Goal: Information Seeking & Learning: Check status

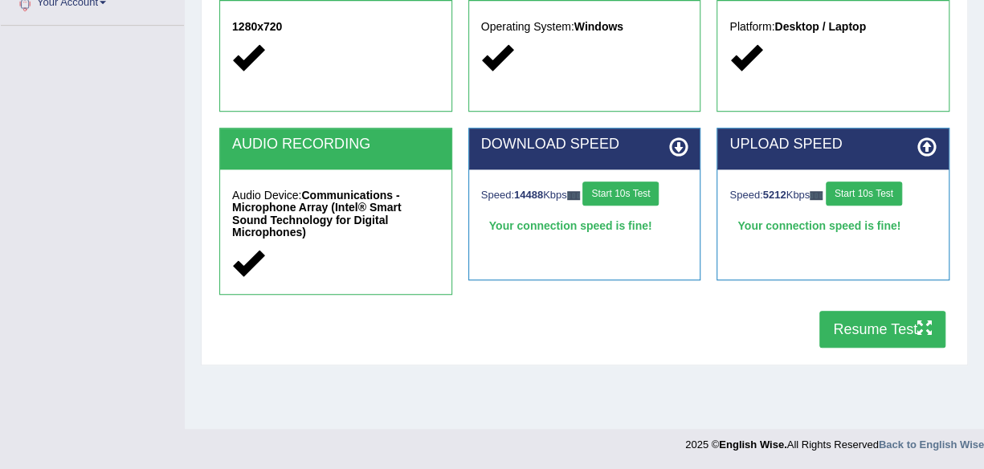
scroll to position [374, 0]
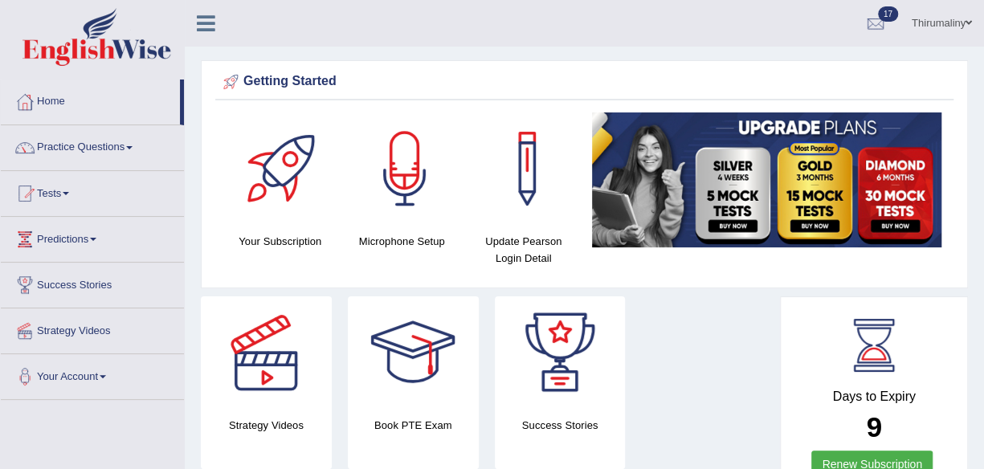
click at [72, 207] on link "Tests" at bounding box center [92, 191] width 183 height 40
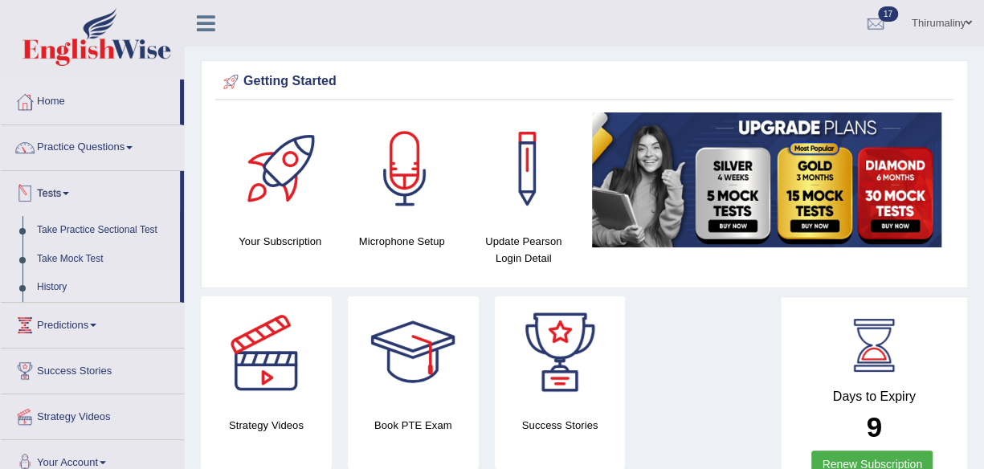
click at [56, 287] on link "History" at bounding box center [105, 287] width 150 height 29
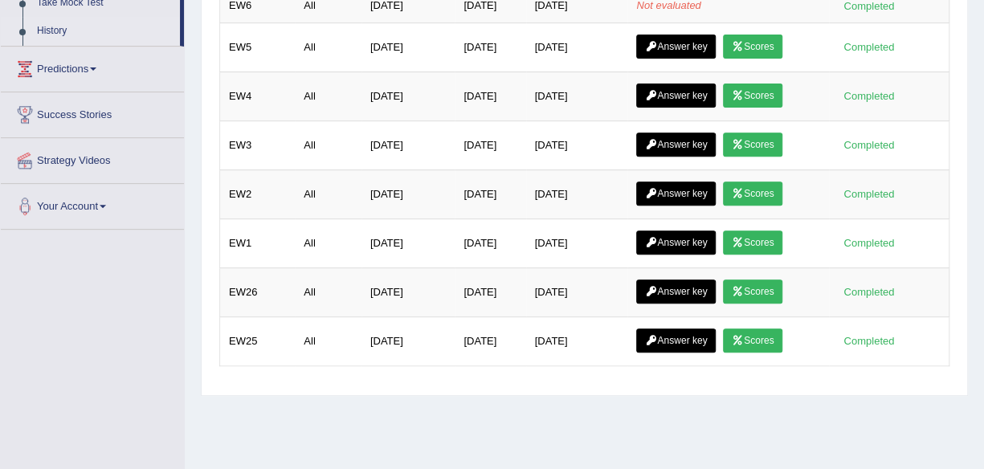
scroll to position [273, 0]
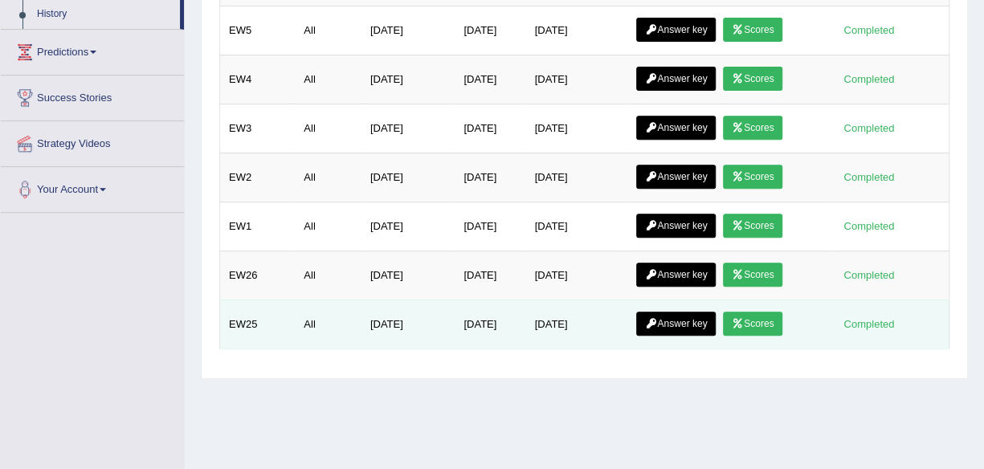
click at [750, 315] on link "Scores" at bounding box center [752, 324] width 59 height 24
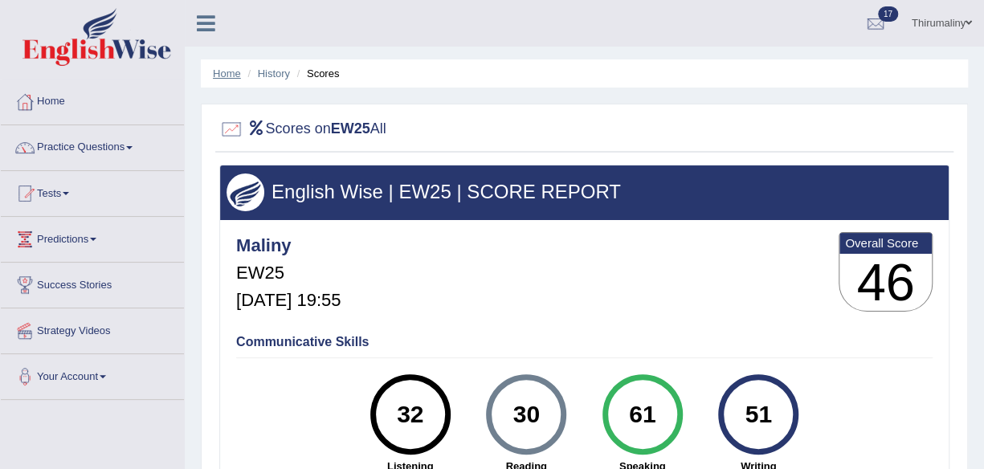
click at [220, 76] on link "Home" at bounding box center [227, 74] width 28 height 12
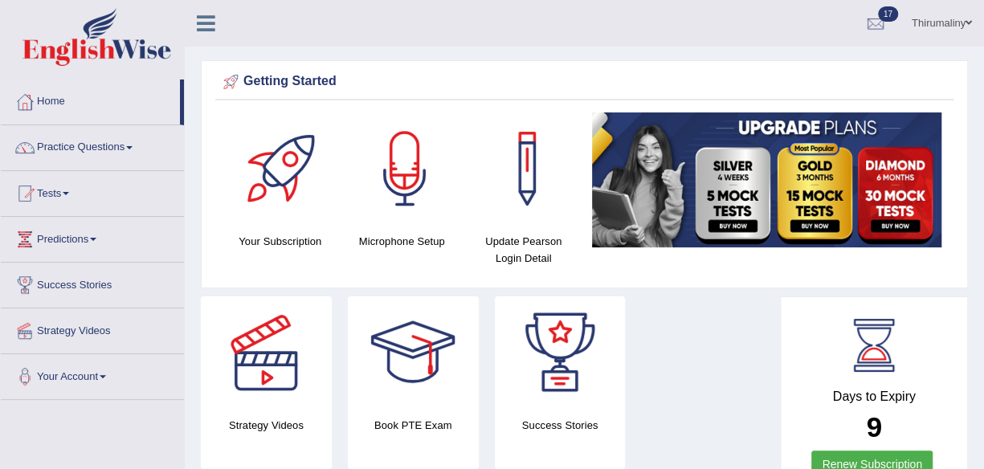
click at [69, 193] on span at bounding box center [66, 193] width 6 height 3
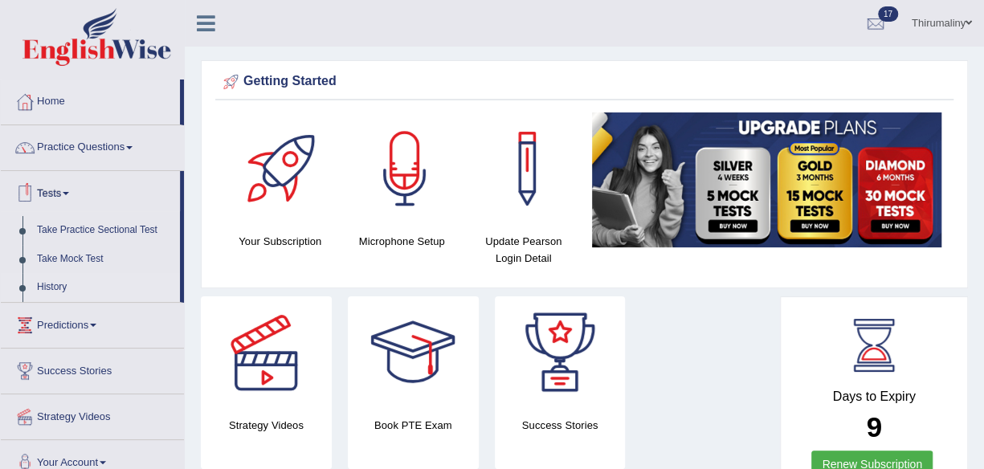
click at [66, 288] on link "History" at bounding box center [105, 287] width 150 height 29
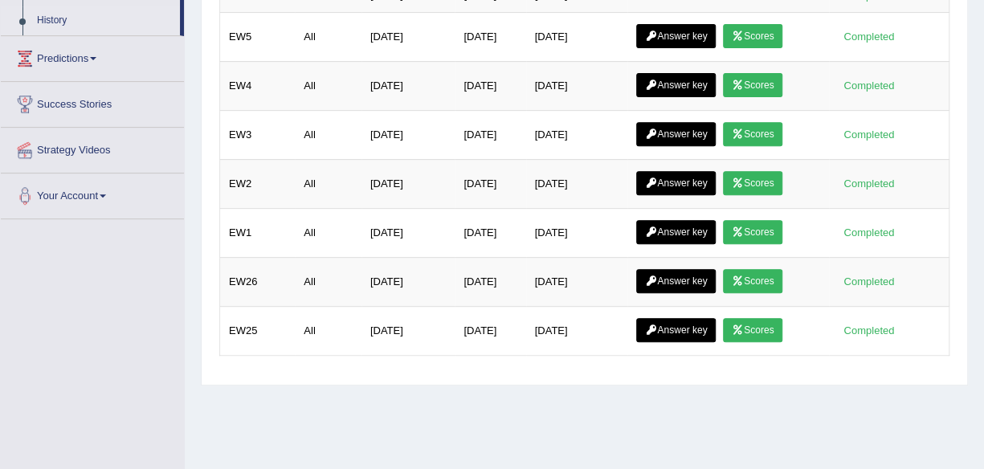
scroll to position [272, 0]
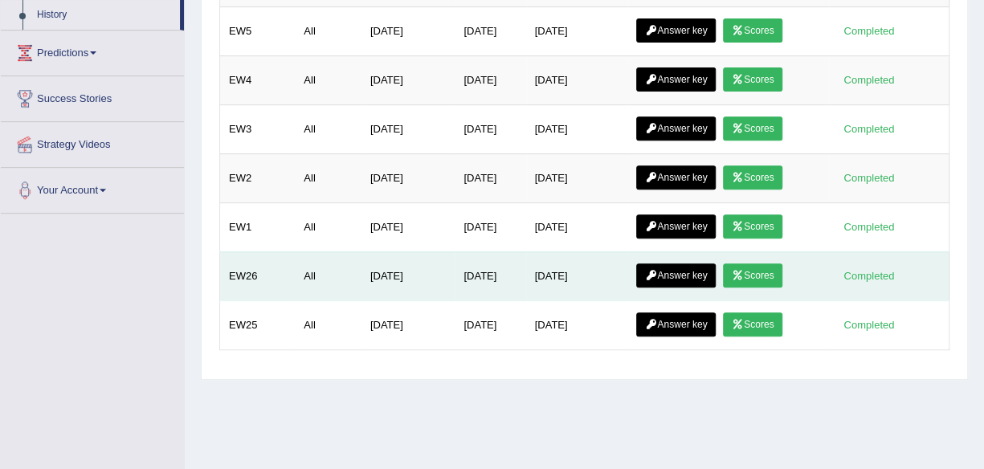
click at [763, 269] on link "Scores" at bounding box center [752, 276] width 59 height 24
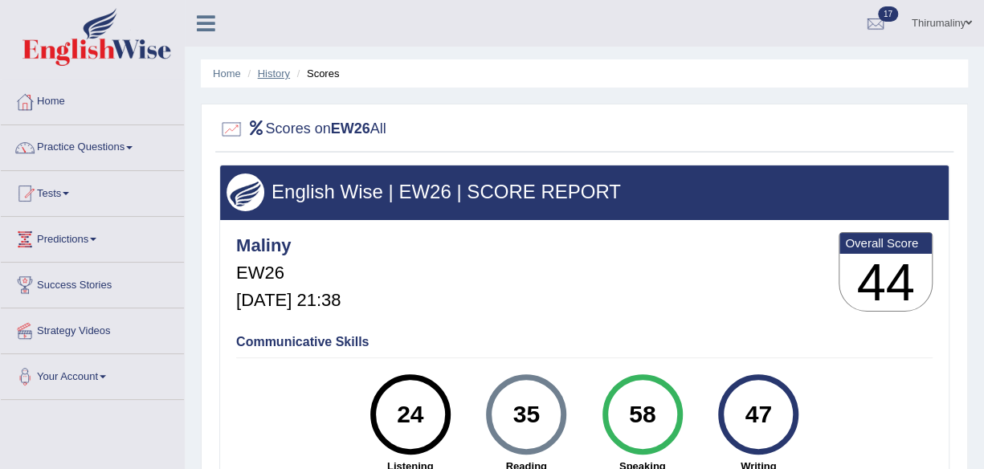
click at [276, 76] on link "History" at bounding box center [274, 74] width 32 height 12
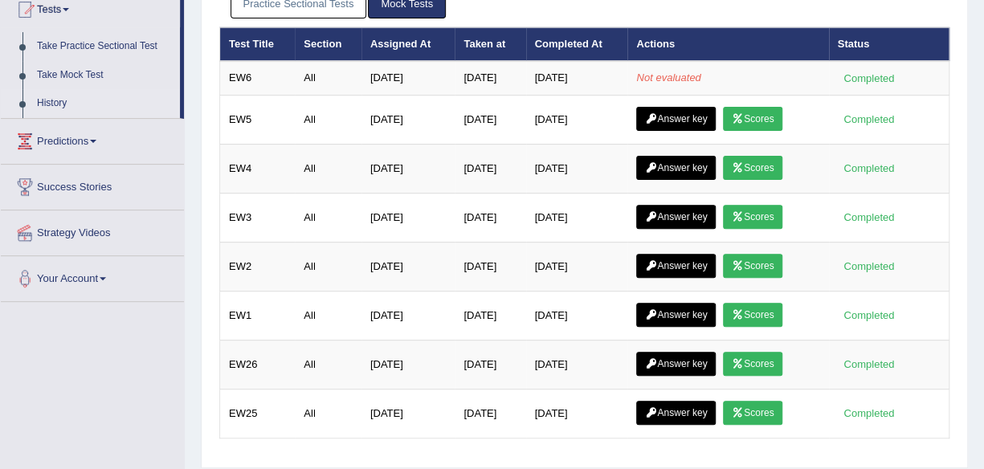
scroll to position [185, 0]
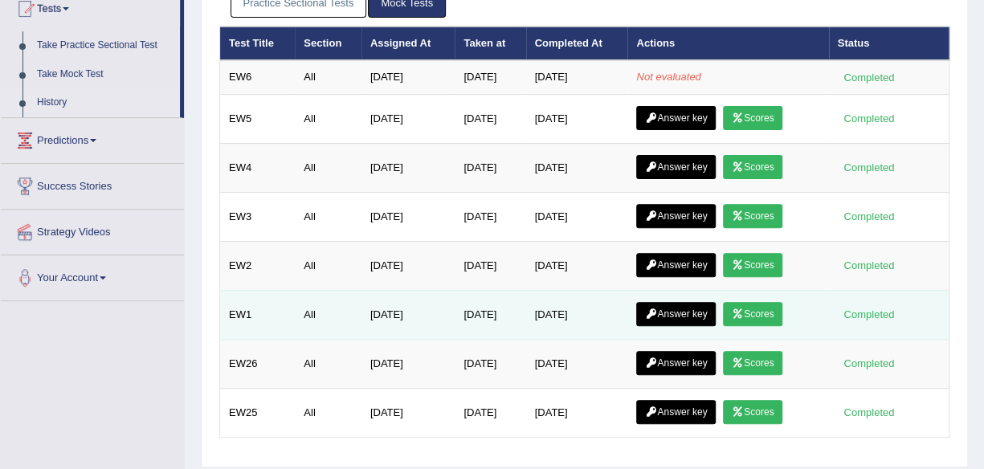
click at [763, 318] on link "Scores" at bounding box center [752, 314] width 59 height 24
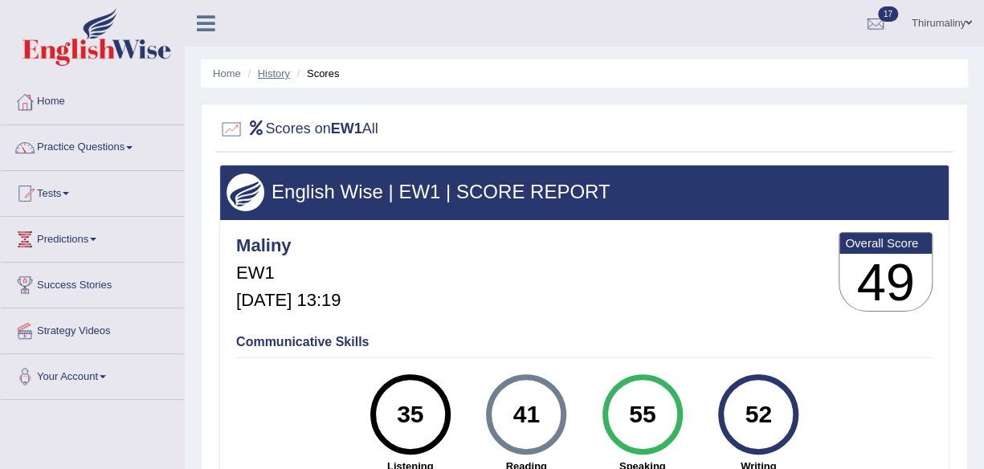
click at [280, 70] on link "History" at bounding box center [274, 74] width 32 height 12
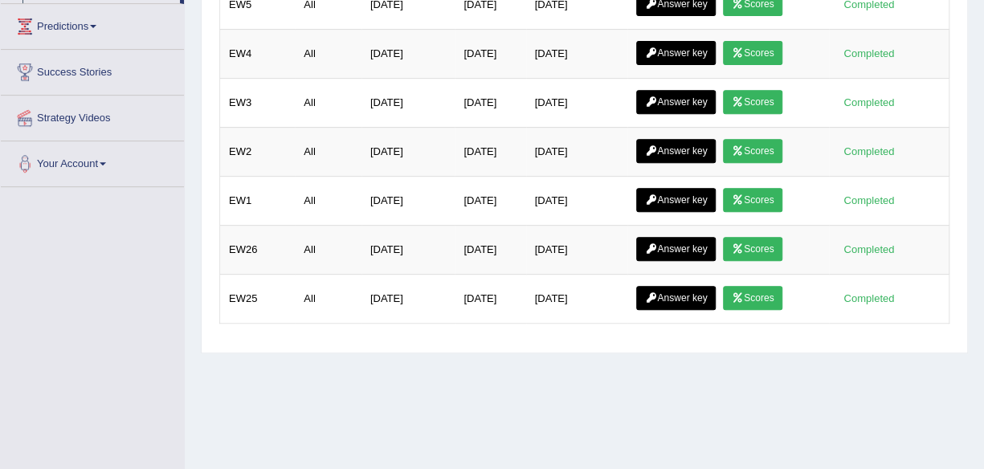
scroll to position [301, 0]
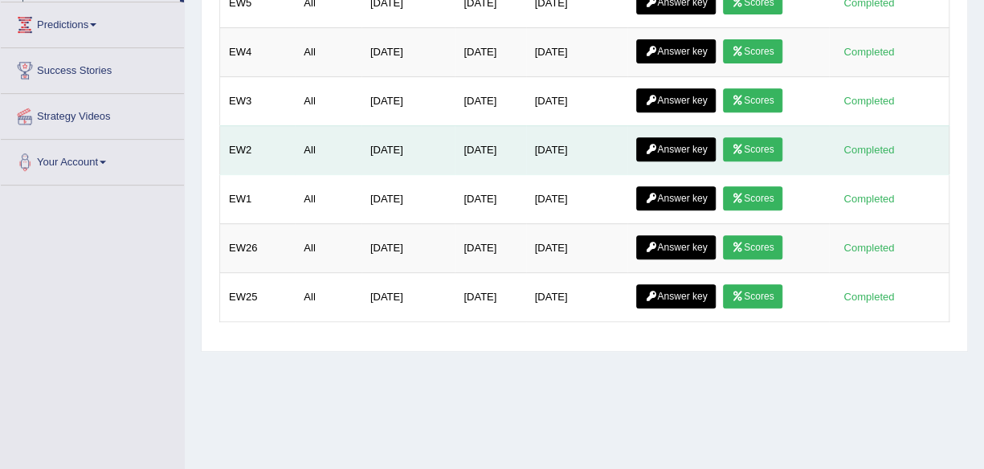
click at [744, 145] on icon at bounding box center [738, 150] width 12 height 10
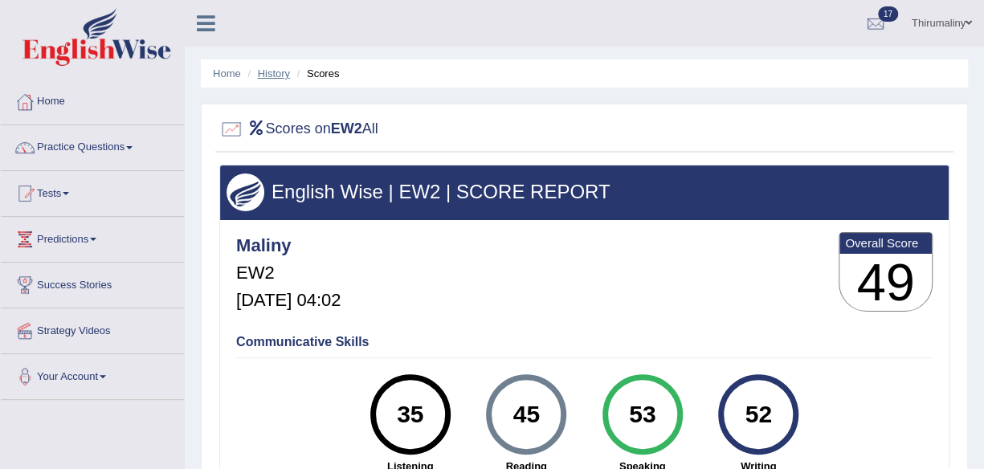
click at [276, 79] on link "History" at bounding box center [274, 74] width 32 height 12
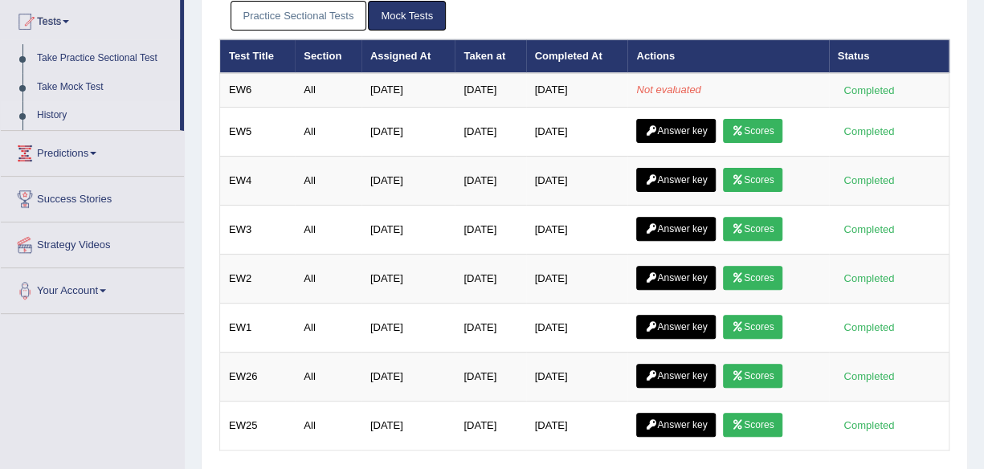
scroll to position [184, 0]
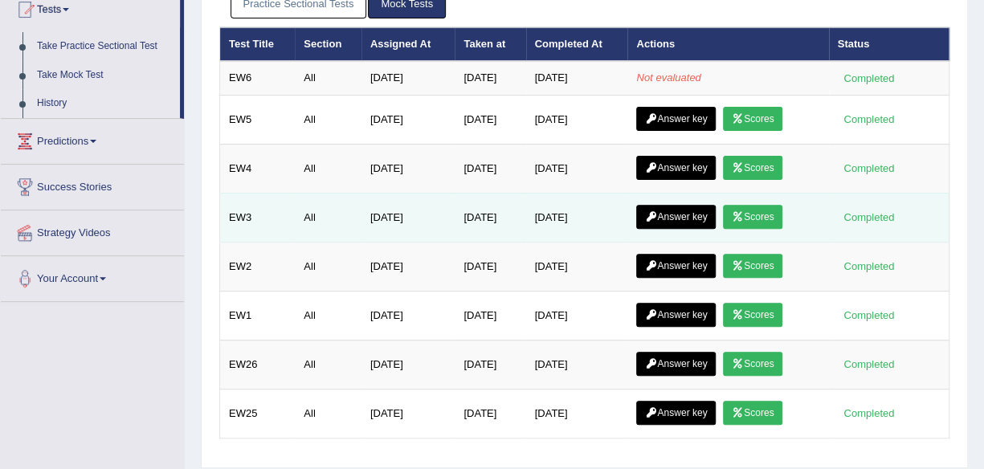
click at [744, 214] on icon at bounding box center [738, 217] width 12 height 10
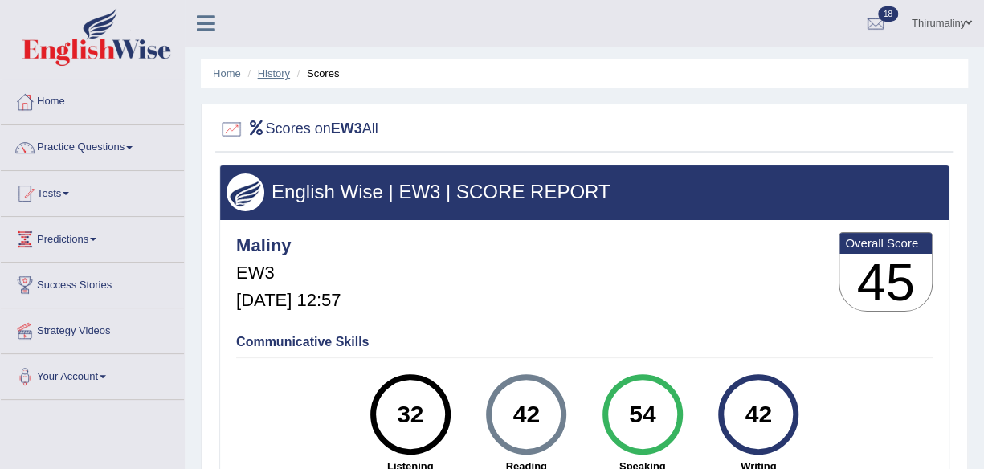
click at [268, 76] on link "History" at bounding box center [274, 74] width 32 height 12
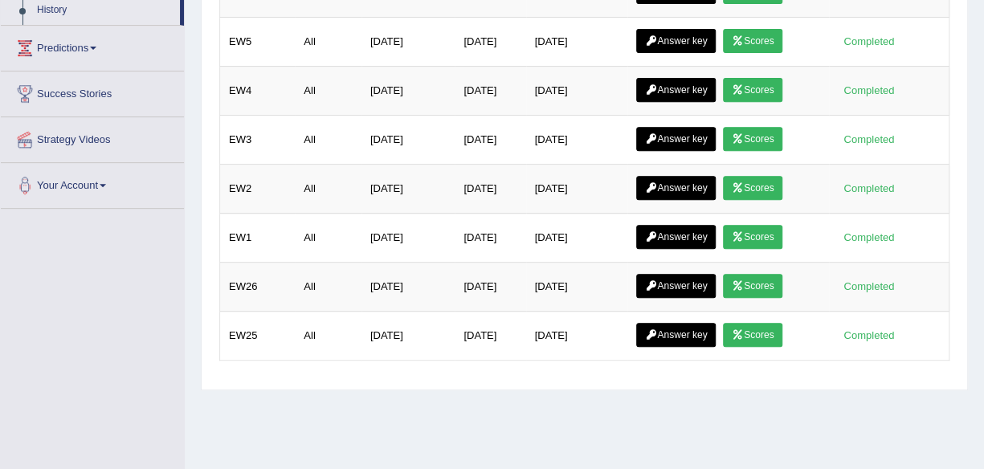
scroll to position [288, 0]
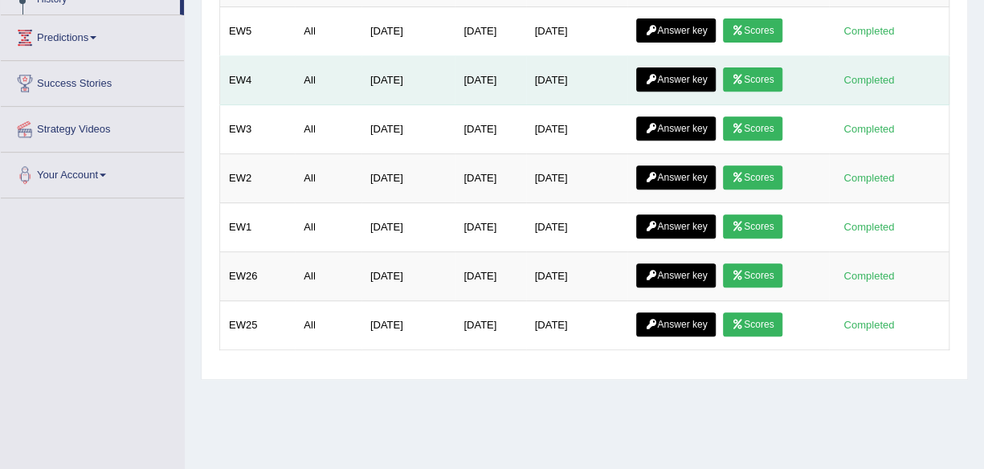
click at [760, 76] on link "Scores" at bounding box center [752, 80] width 59 height 24
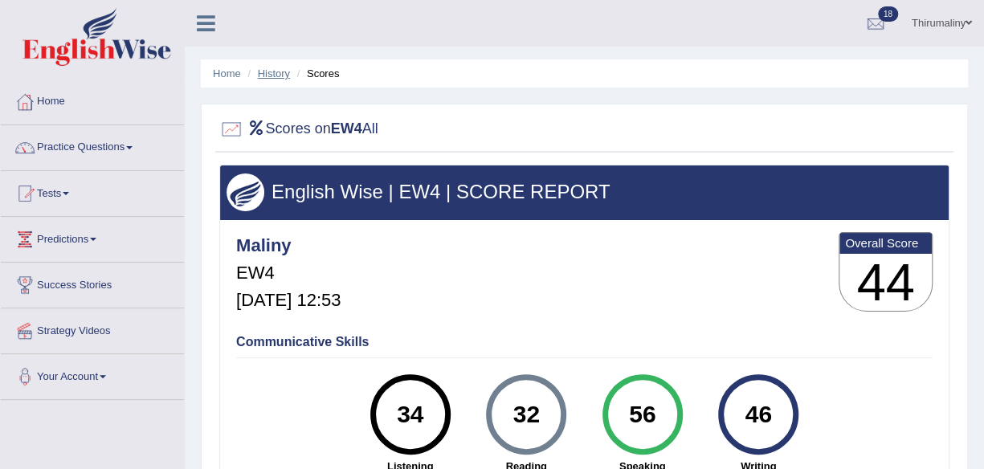
click at [274, 76] on link "History" at bounding box center [274, 74] width 32 height 12
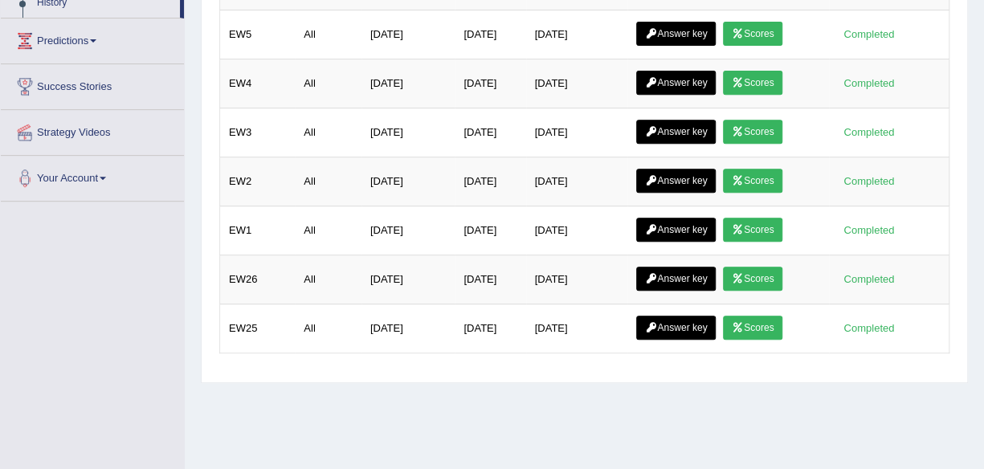
scroll to position [287, 0]
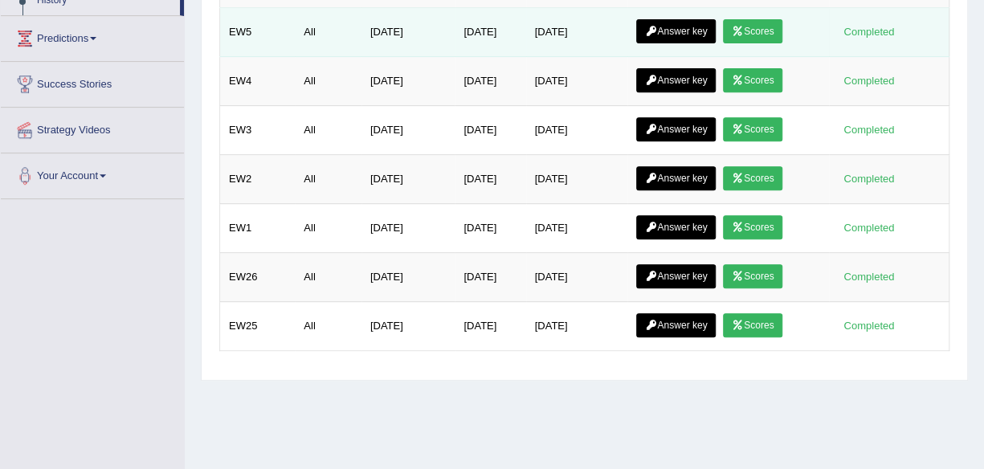
click at [767, 35] on link "Scores" at bounding box center [752, 31] width 59 height 24
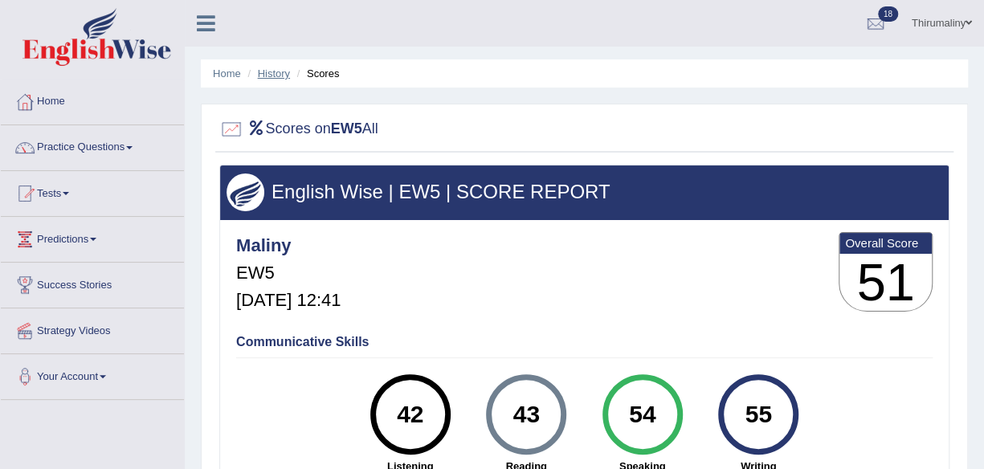
click at [270, 68] on link "History" at bounding box center [274, 74] width 32 height 12
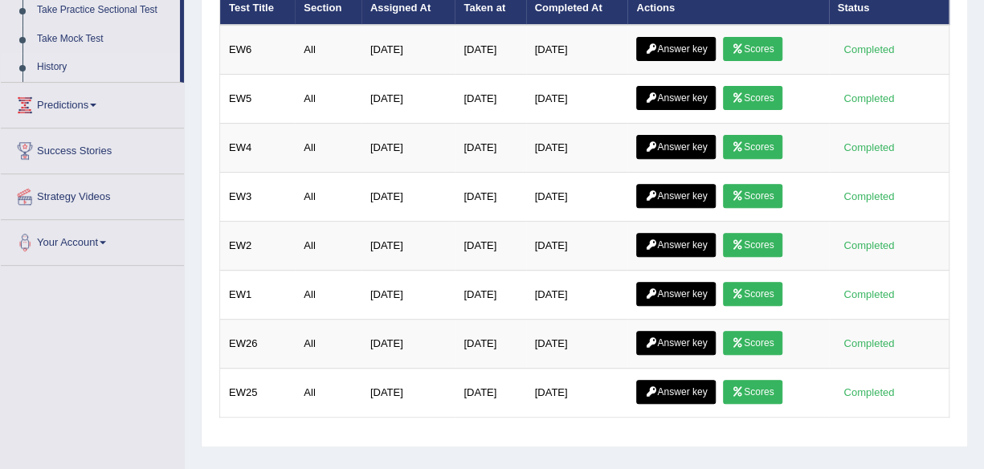
scroll to position [219, 0]
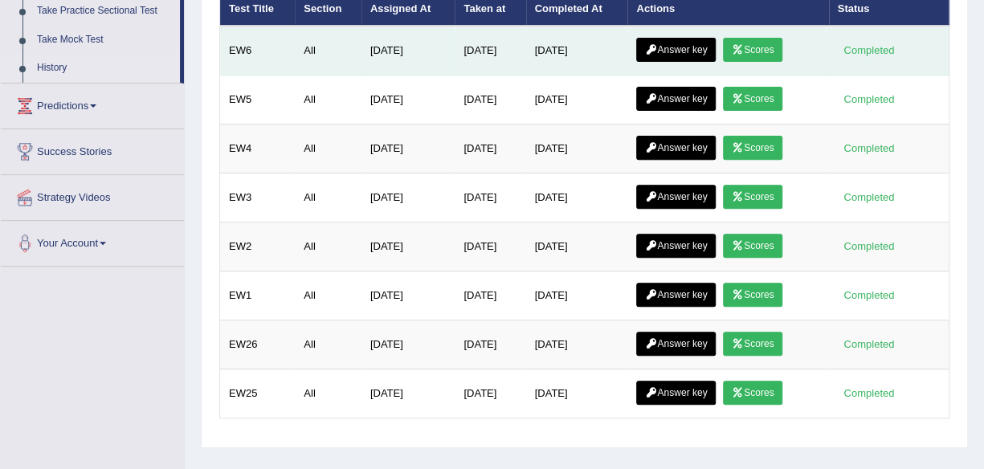
click at [767, 58] on link "Scores" at bounding box center [752, 50] width 59 height 24
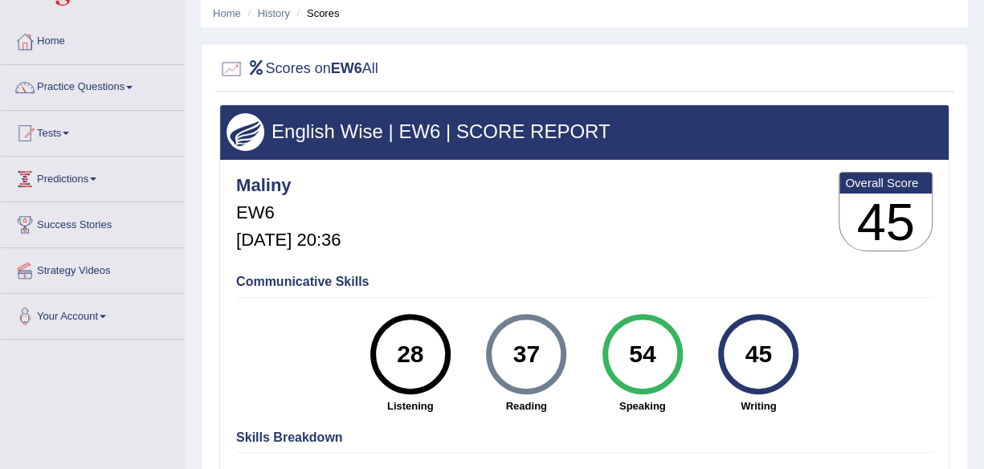
scroll to position [75, 0]
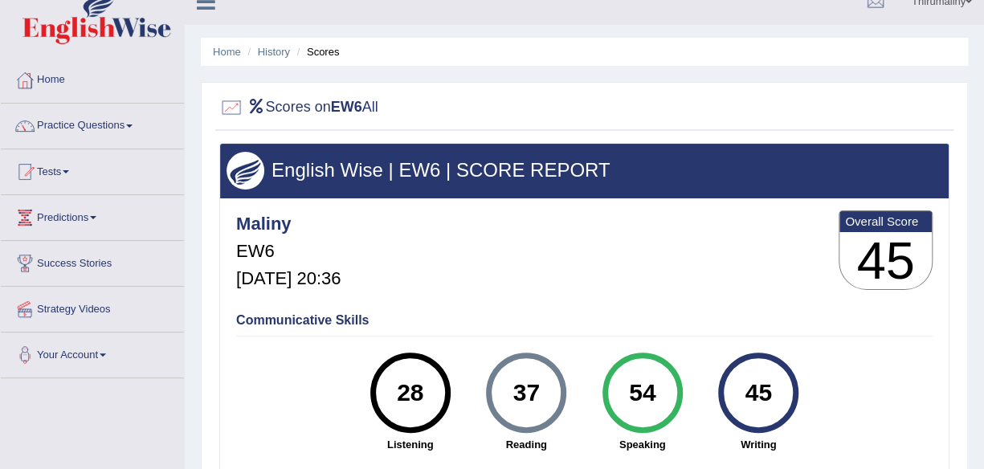
scroll to position [0, 0]
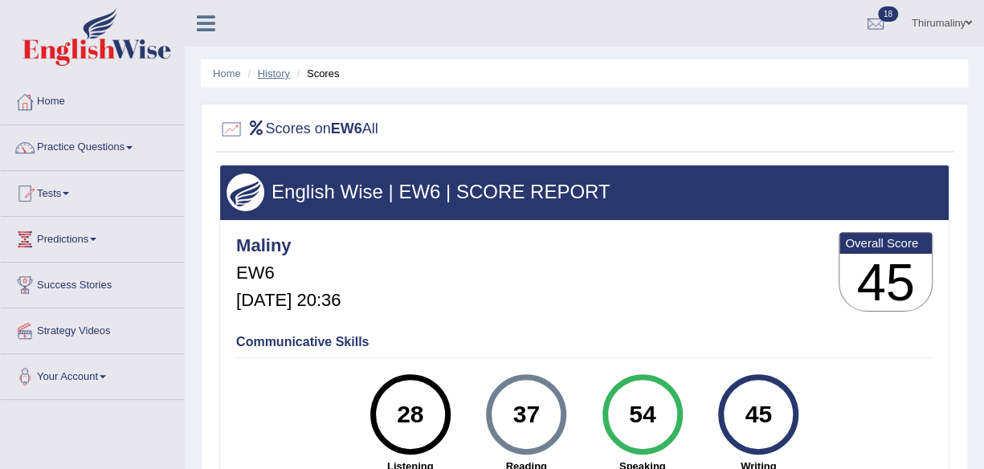
click at [268, 76] on link "History" at bounding box center [274, 74] width 32 height 12
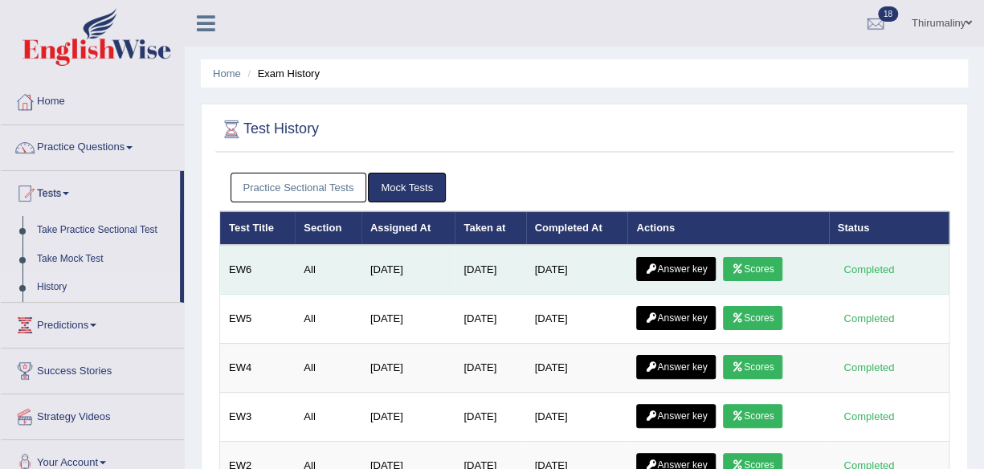
click at [681, 265] on link "Answer key" at bounding box center [676, 269] width 80 height 24
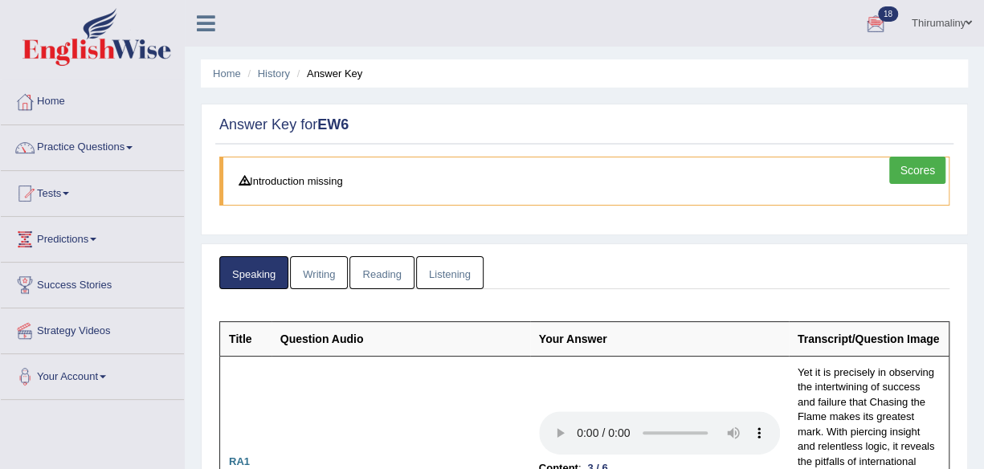
click at [318, 269] on link "Writing" at bounding box center [319, 272] width 58 height 33
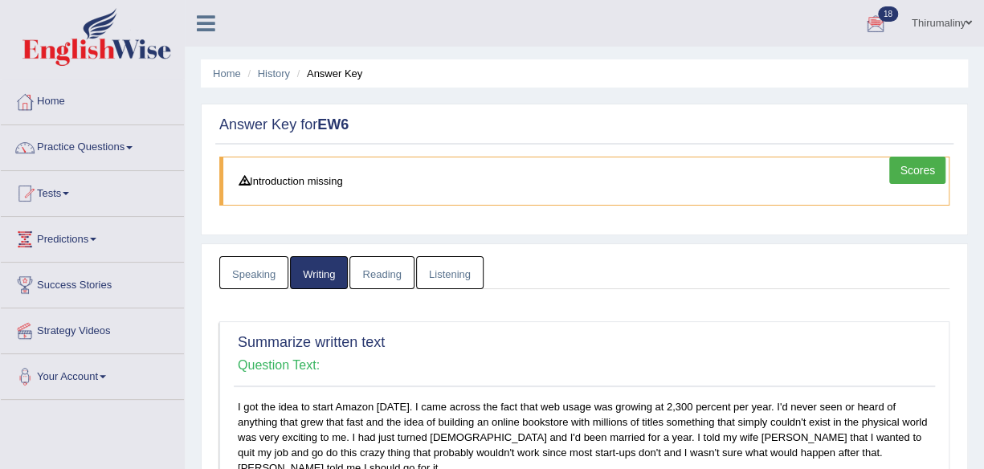
click at [389, 272] on link "Reading" at bounding box center [382, 272] width 64 height 33
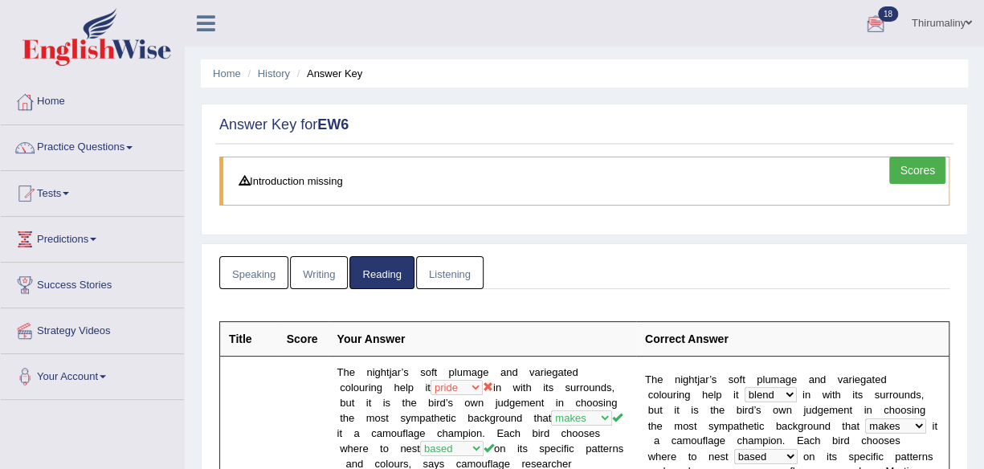
click at [440, 273] on link "Listening" at bounding box center [450, 272] width 68 height 33
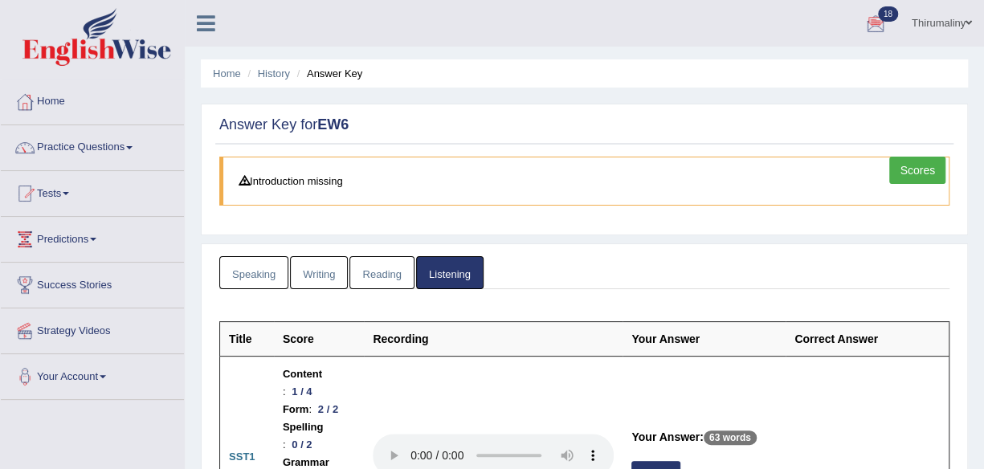
click at [914, 178] on link "Scores" at bounding box center [918, 170] width 56 height 27
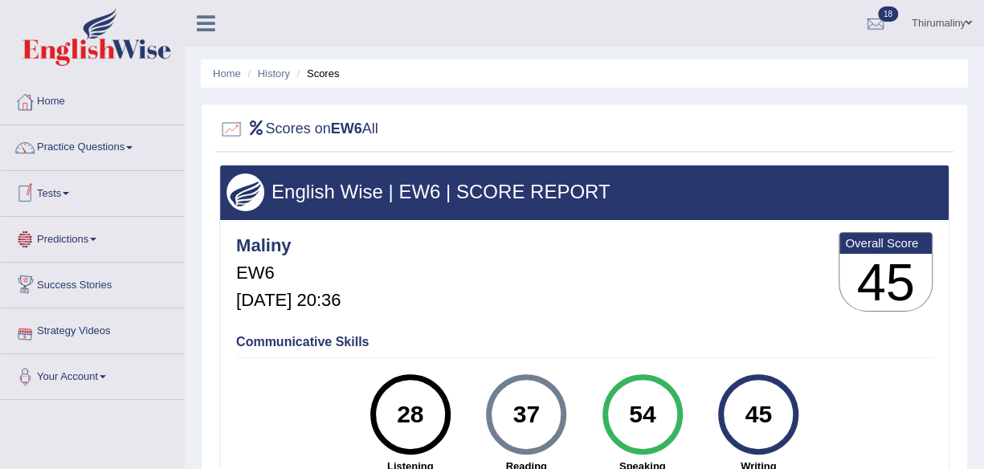
click at [72, 198] on link "Tests" at bounding box center [92, 191] width 183 height 40
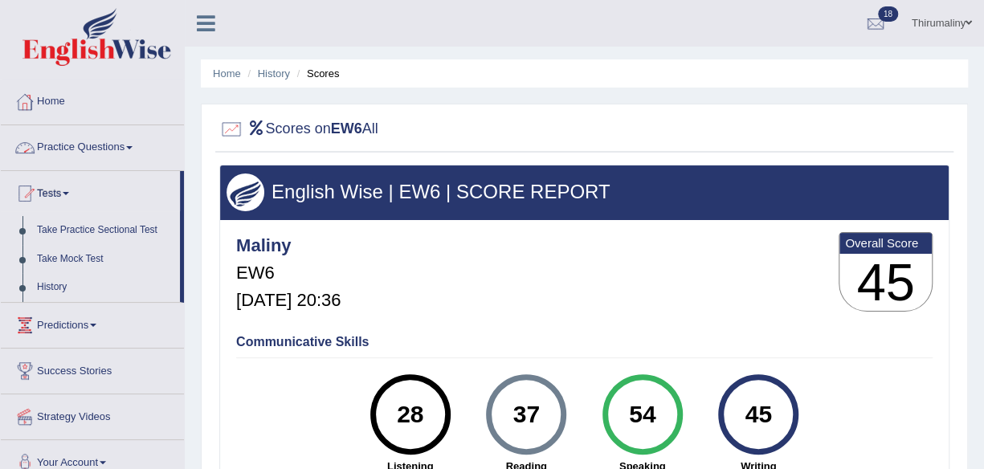
click at [55, 96] on link "Home" at bounding box center [92, 100] width 183 height 40
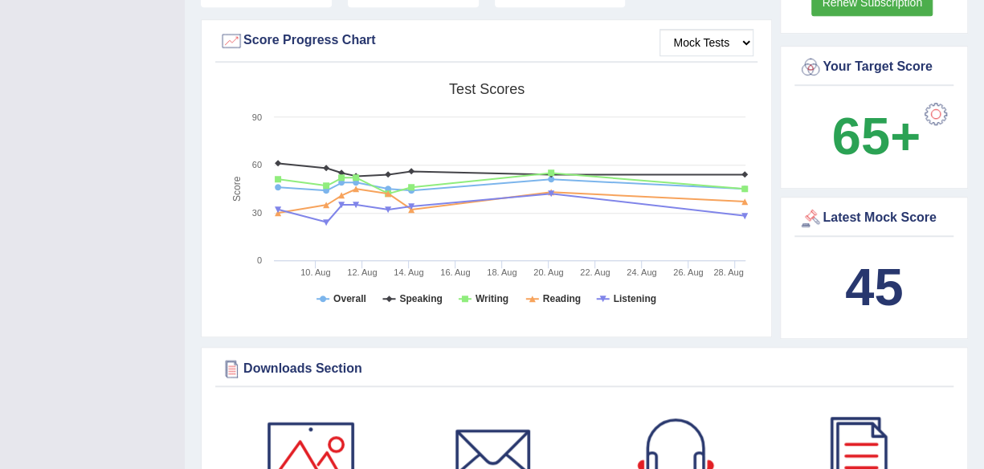
scroll to position [471, 0]
